Goal: Information Seeking & Learning: Learn about a topic

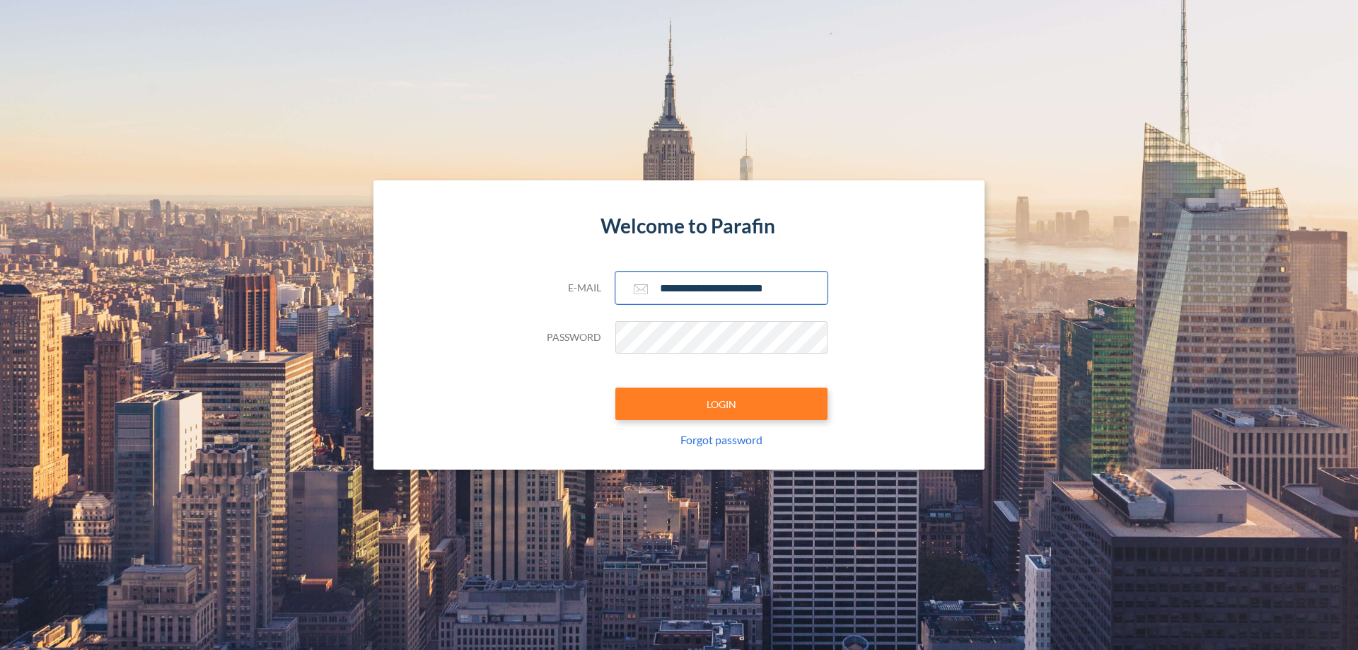
type input "**********"
click at [721, 404] on button "LOGIN" at bounding box center [721, 404] width 212 height 33
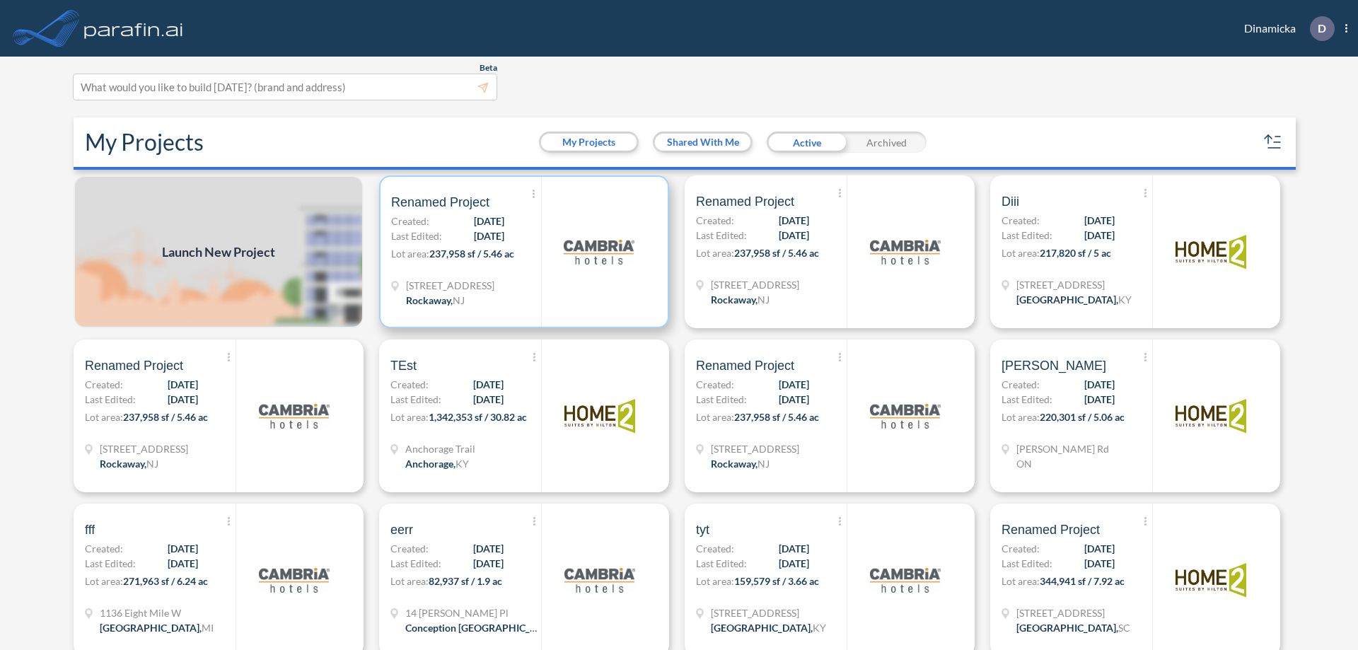
scroll to position [4, 0]
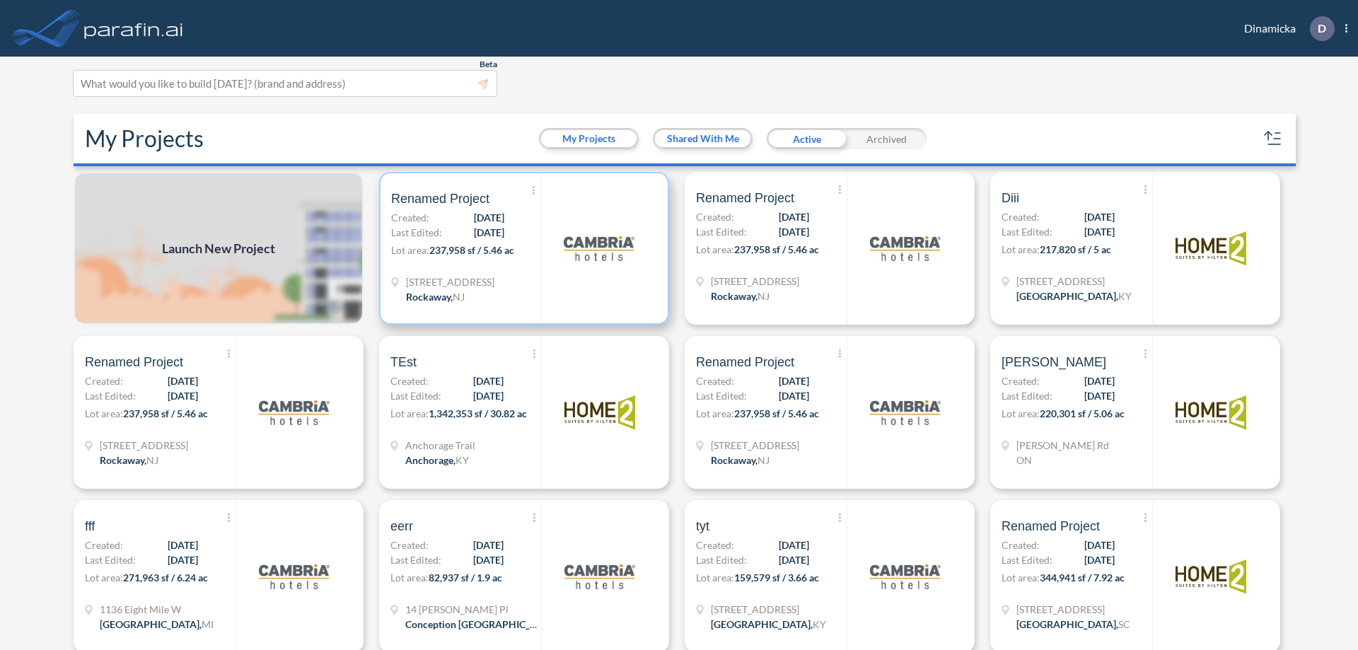
click at [521, 248] on p "Lot area: 237,958 sf / 5.46 ac" at bounding box center [466, 253] width 150 height 21
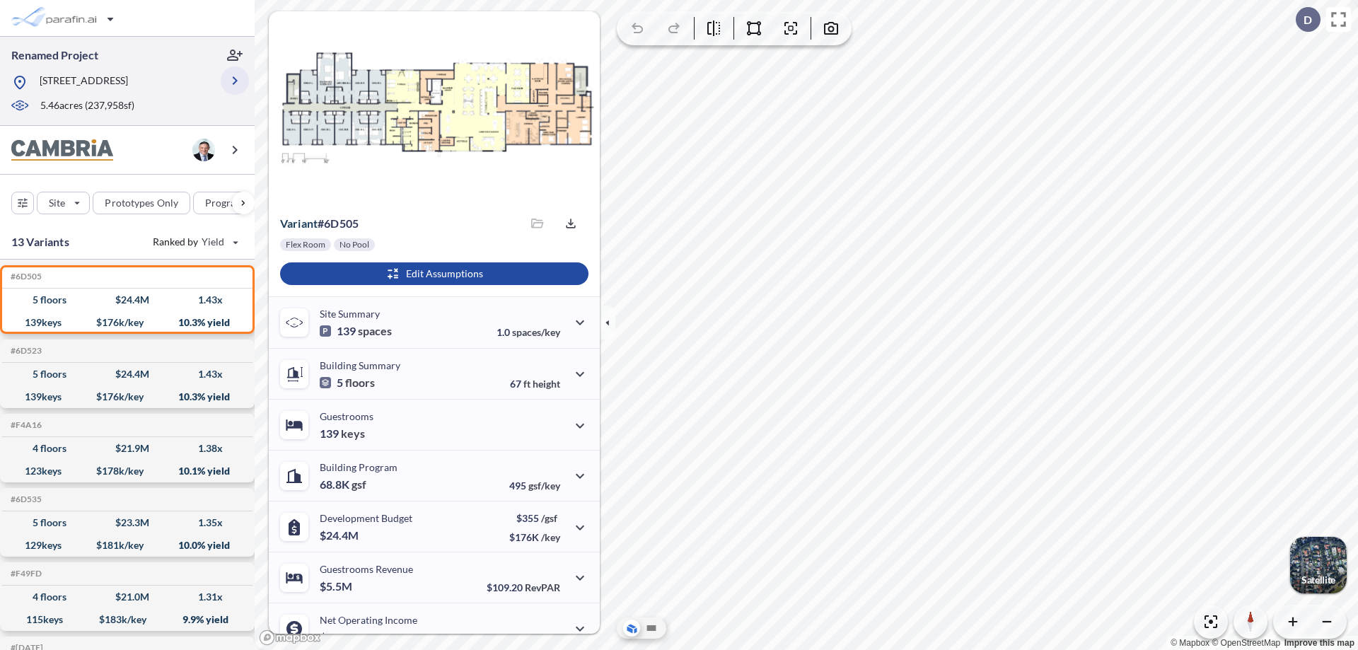
click at [235, 81] on icon "button" at bounding box center [234, 80] width 17 height 17
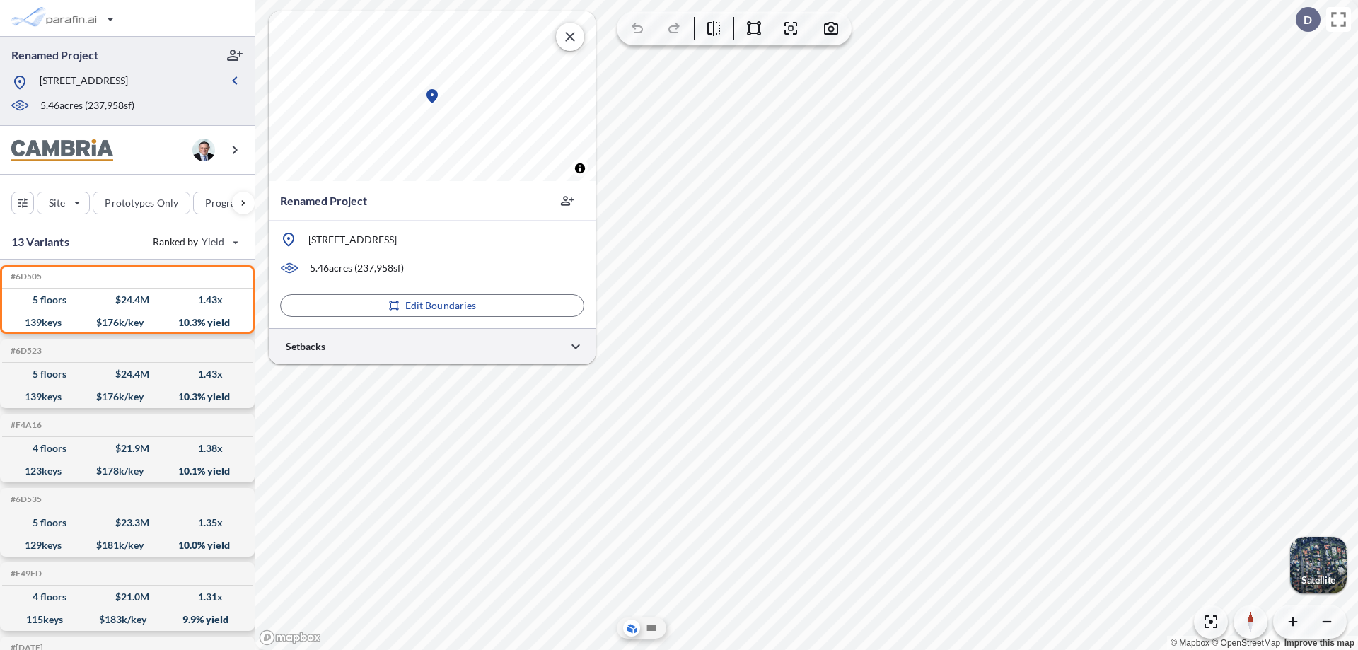
click at [432, 346] on div at bounding box center [432, 346] width 327 height 36
